Goal: Task Accomplishment & Management: Use online tool/utility

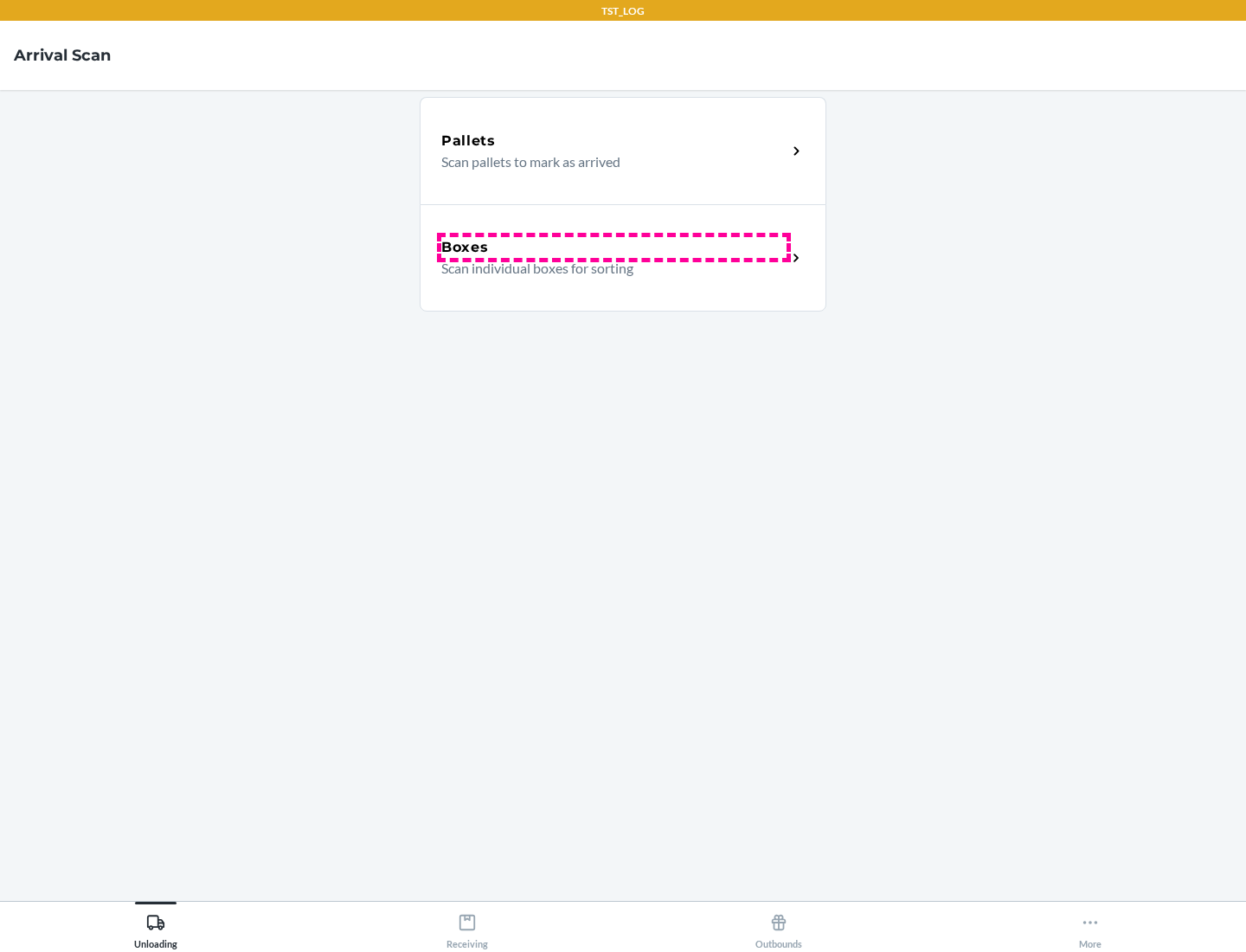
click at [614, 248] on div "Boxes" at bounding box center [614, 247] width 345 height 21
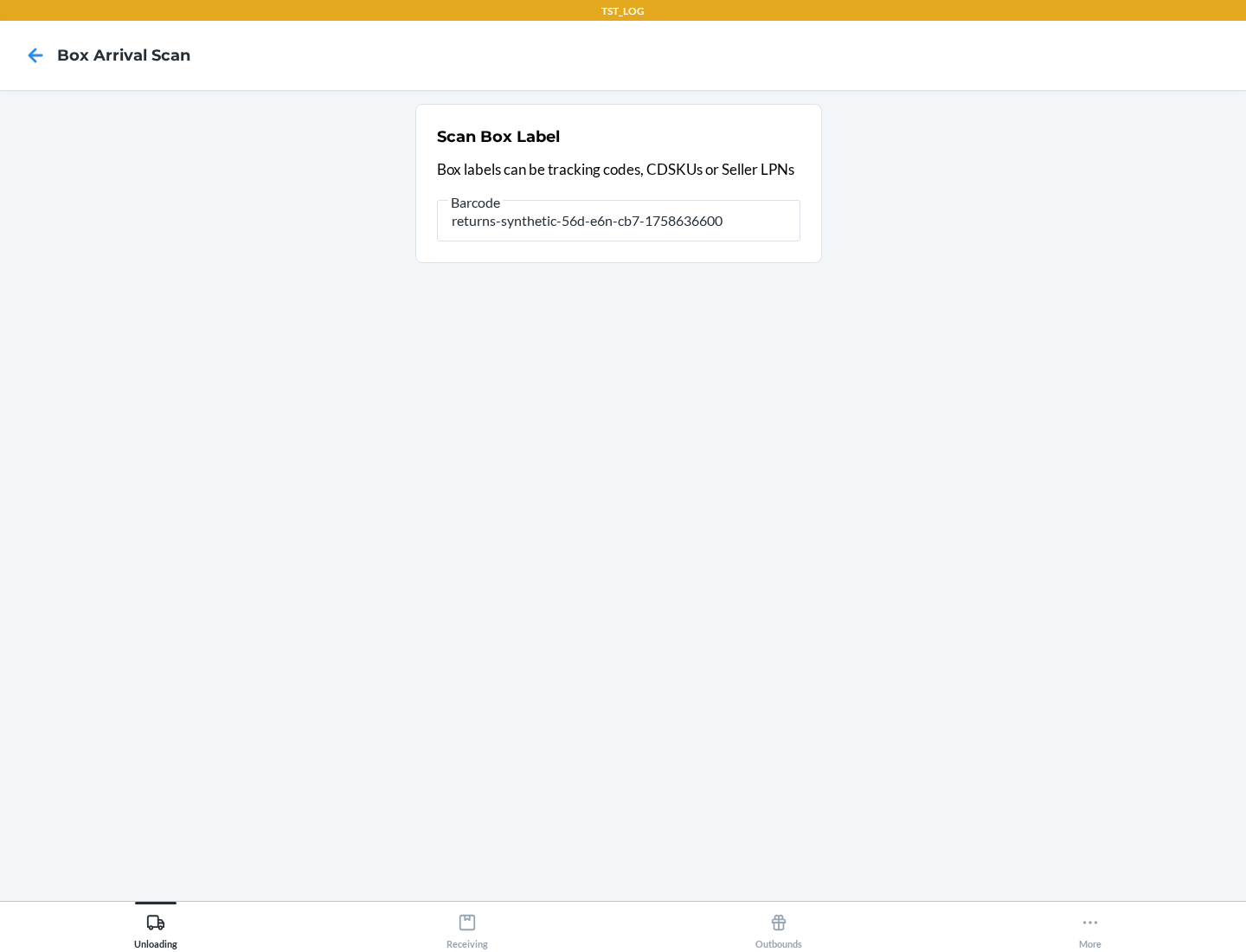
type input "returns-synthetic-56d-e6n-cb7-1758636600"
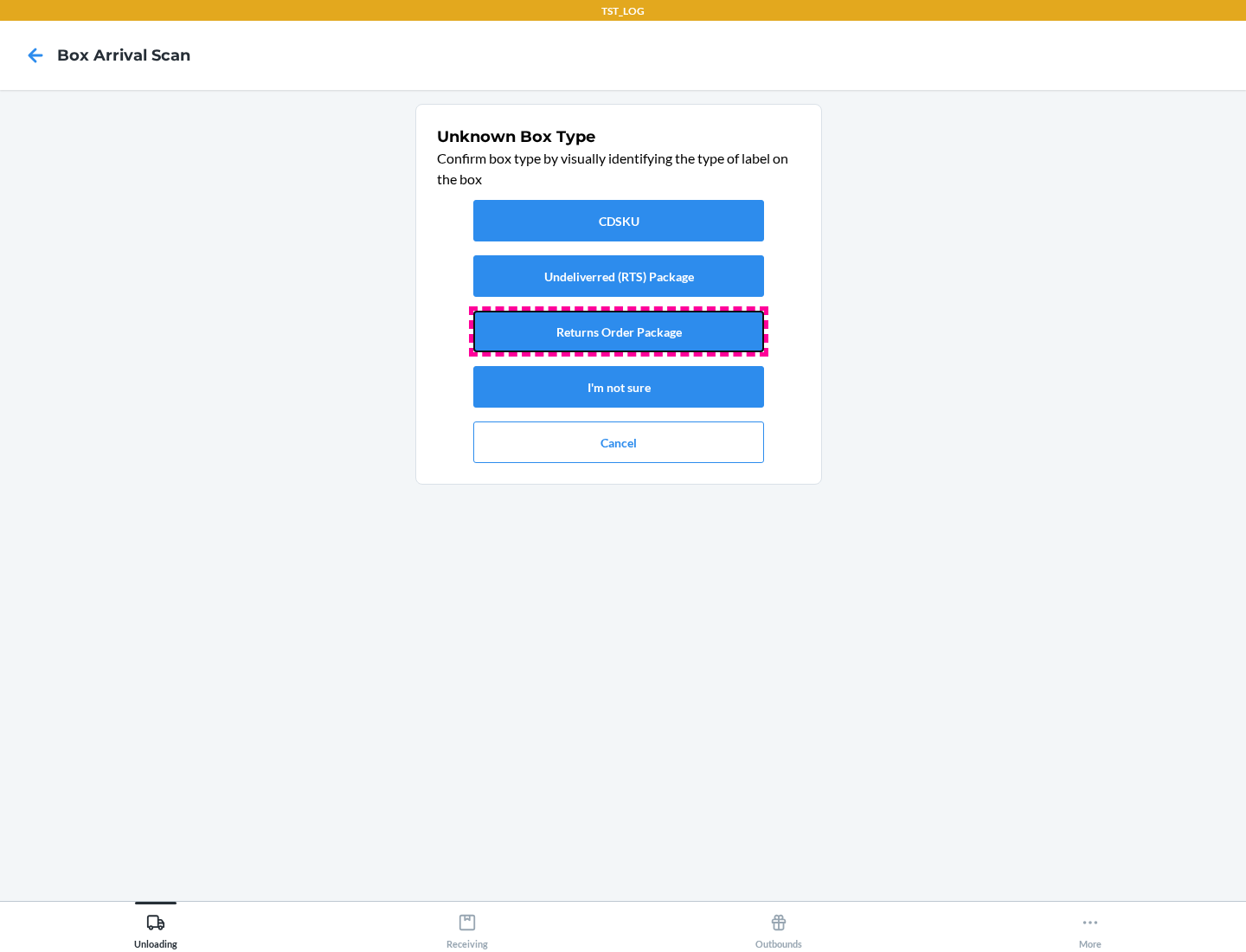
click at [619, 331] on button "Returns Order Package" at bounding box center [619, 331] width 291 height 41
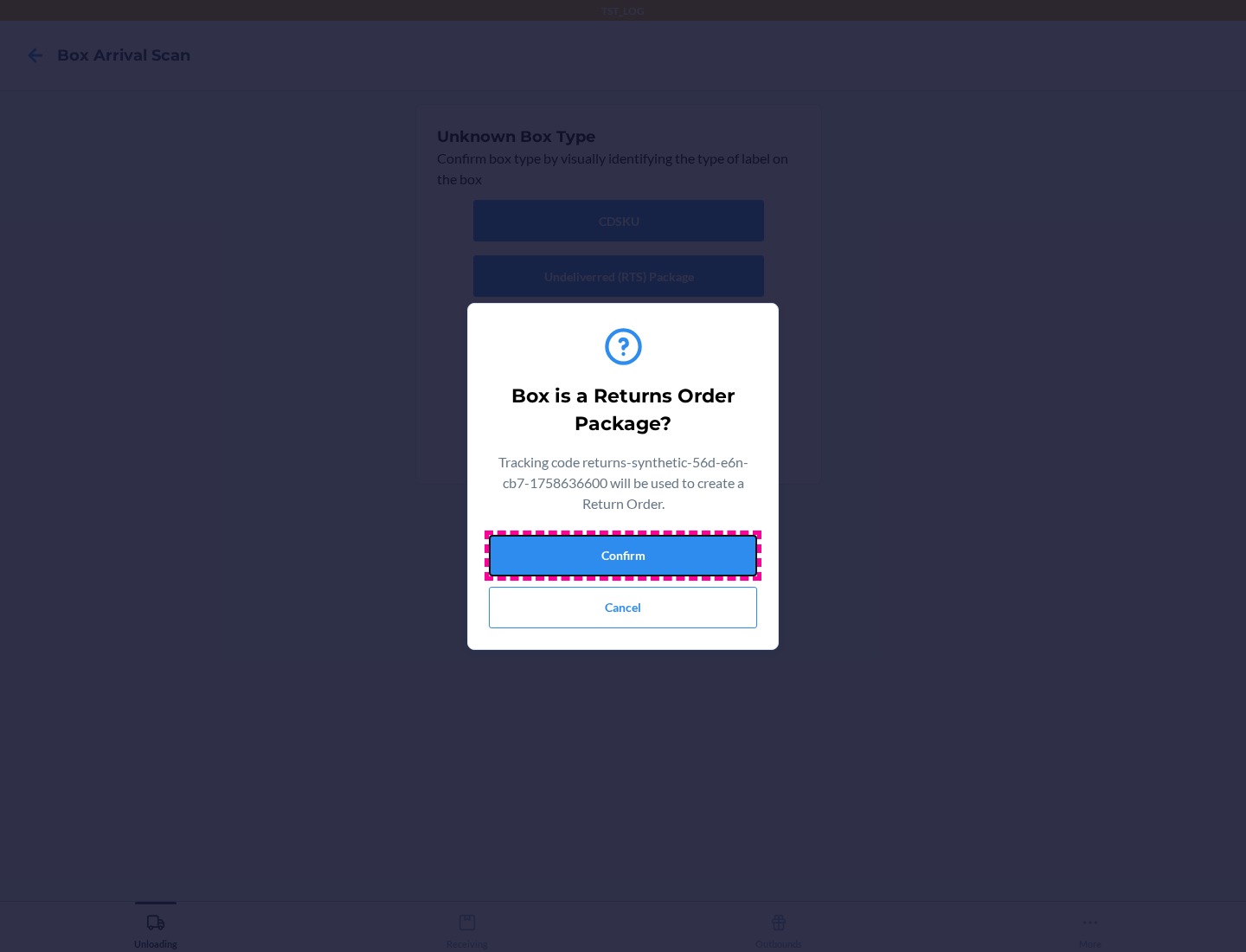
click at [623, 554] on button "Confirm" at bounding box center [623, 555] width 268 height 41
